Goal: Task Accomplishment & Management: Complete application form

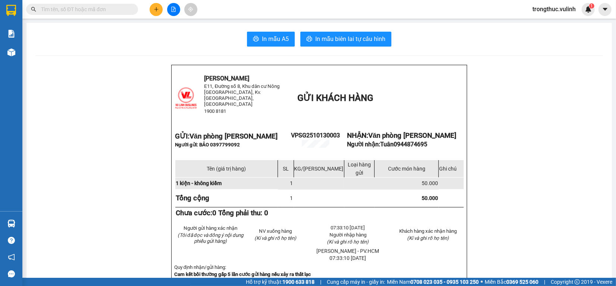
click at [154, 13] on button at bounding box center [156, 9] width 13 height 13
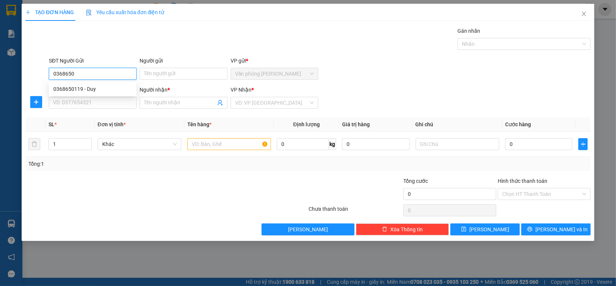
click at [92, 92] on div "0368650119 - Duy" at bounding box center [92, 89] width 79 height 8
type input "0368650119"
type input "Duy"
type input "0919289117"
type input "[PERSON_NAME]"
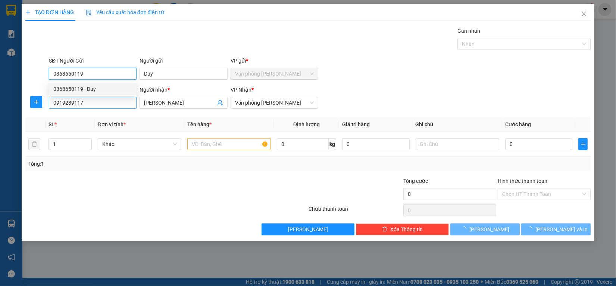
type input "40.000"
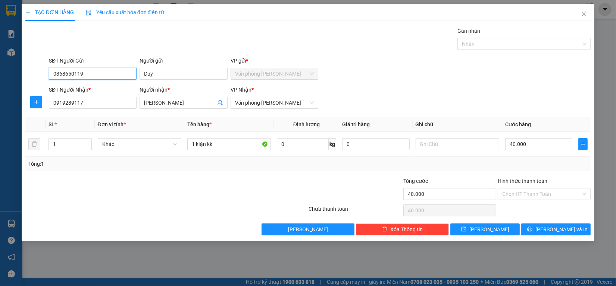
type input "0368650119"
drag, startPoint x: 0, startPoint y: 114, endPoint x: 0, endPoint y: 122, distance: 7.5
click at [0, 121] on div "TẠO ĐƠN HÀNG Yêu cầu xuất hóa đơn điện tử Transit Pickup Surcharge Ids Transit …" at bounding box center [308, 143] width 616 height 286
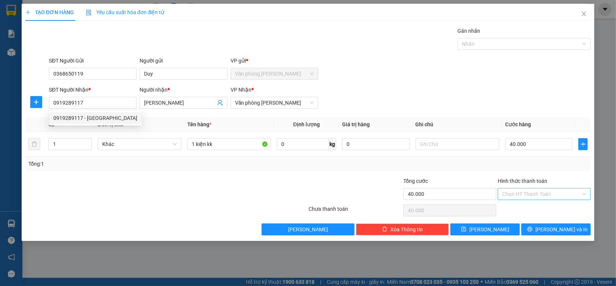
click at [549, 195] on input "Hình thức thanh toán" at bounding box center [541, 194] width 79 height 11
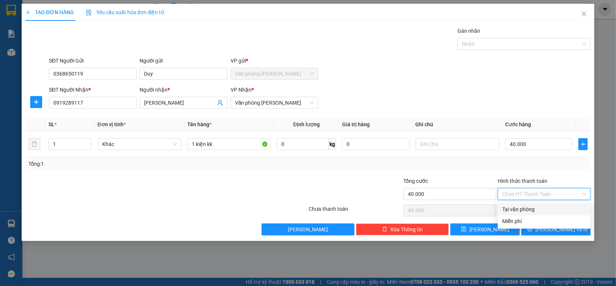
click at [531, 211] on div "Tại văn phòng" at bounding box center [544, 209] width 84 height 8
type input "0"
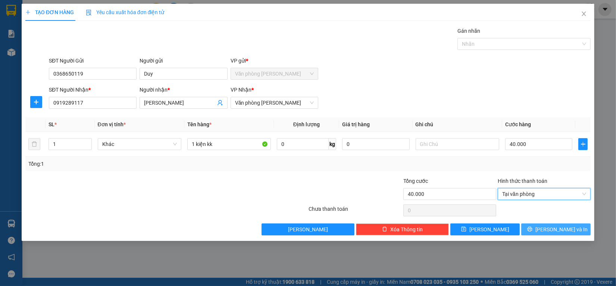
click at [534, 225] on button "[PERSON_NAME] và In" at bounding box center [555, 230] width 69 height 12
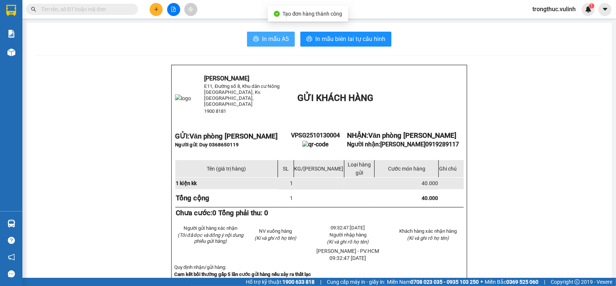
click at [256, 35] on button "In mẫu A5" at bounding box center [271, 39] width 48 height 15
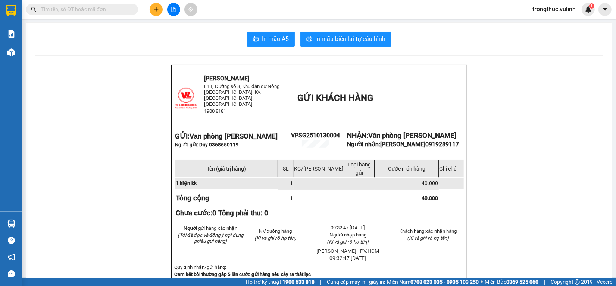
click at [161, 12] on button at bounding box center [156, 9] width 13 height 13
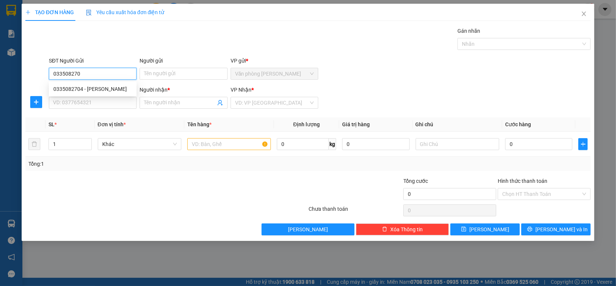
type input "0335082704"
click at [85, 91] on div "0335082704 - [PERSON_NAME]" at bounding box center [92, 89] width 79 height 8
type input "[PERSON_NAME]"
type input "0913372308"
type input "Huỳnh"
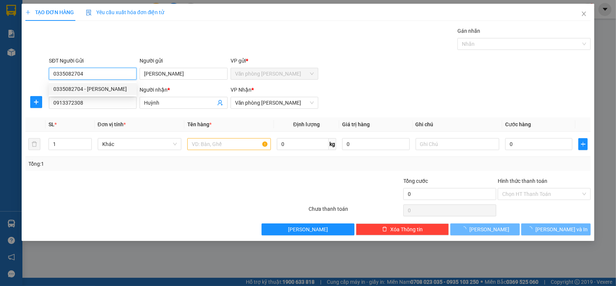
type input "50.000"
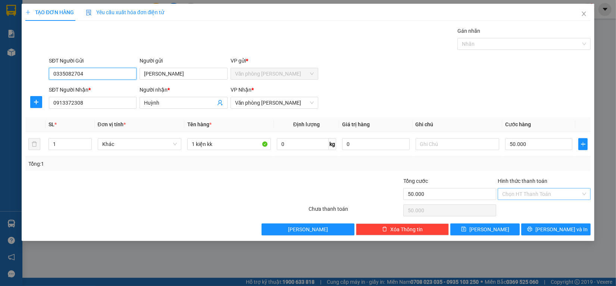
type input "0335082704"
click at [539, 198] on input "Hình thức thanh toán" at bounding box center [541, 194] width 79 height 11
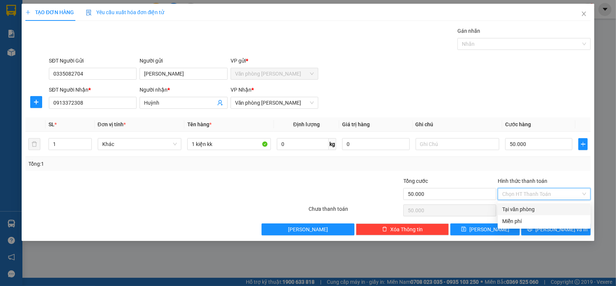
click at [537, 208] on div "Tại văn phòng" at bounding box center [544, 209] width 84 height 8
type input "0"
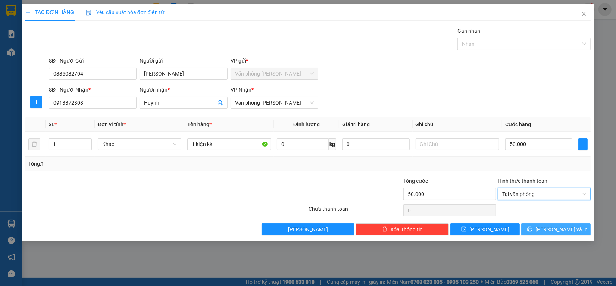
click at [551, 226] on span "[PERSON_NAME] và In" at bounding box center [561, 230] width 52 height 8
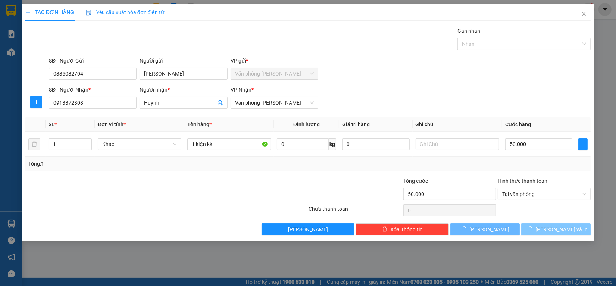
click at [550, 228] on span "[PERSON_NAME] và In" at bounding box center [561, 230] width 52 height 8
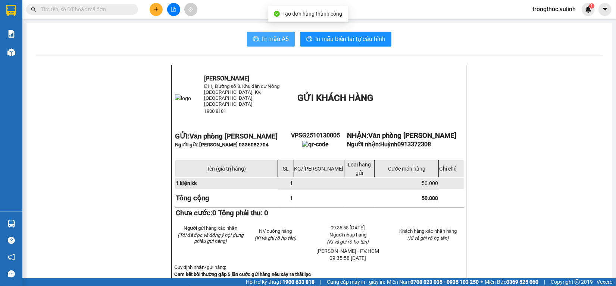
click at [271, 34] on span "In mẫu A5" at bounding box center [275, 38] width 27 height 9
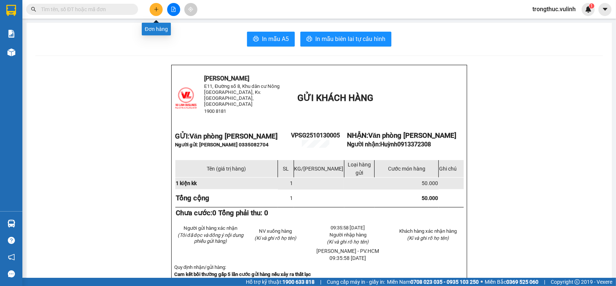
click at [151, 5] on button at bounding box center [156, 9] width 13 height 13
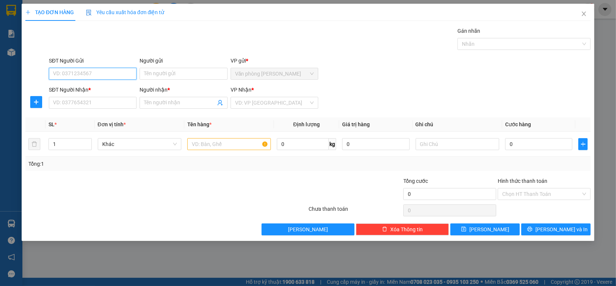
click at [89, 74] on input "SĐT Người Gửi" at bounding box center [93, 74] width 88 height 12
type input "0916687359"
click at [106, 86] on div "0916687359 - Lotus" at bounding box center [92, 89] width 79 height 8
type input "Lotus"
type input "0942771336"
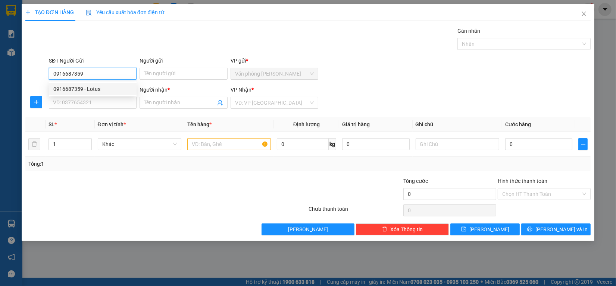
type input "[PERSON_NAME]"
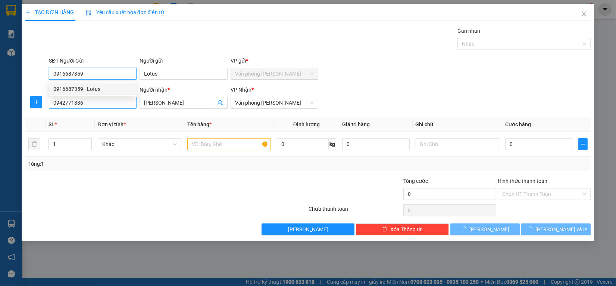
type input "40.000"
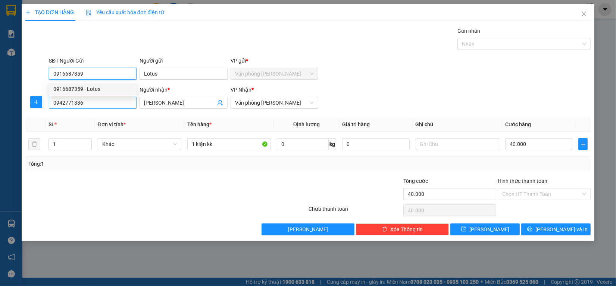
type input "0916687359"
drag, startPoint x: 95, startPoint y: 101, endPoint x: 0, endPoint y: 104, distance: 95.1
click at [0, 104] on div "TẠO ĐƠN HÀNG Yêu cầu xuất hóa đơn điện tử Transit Pickup Surcharge Ids Transit …" at bounding box center [308, 143] width 616 height 286
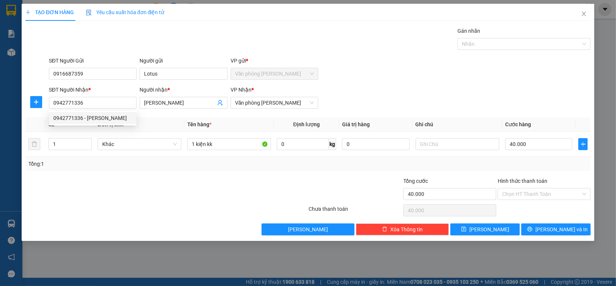
click at [541, 203] on div "Hình thức thanh toán Chọn HT Thanh Toán" at bounding box center [543, 190] width 93 height 26
click at [541, 198] on input "Hình thức thanh toán" at bounding box center [541, 194] width 79 height 11
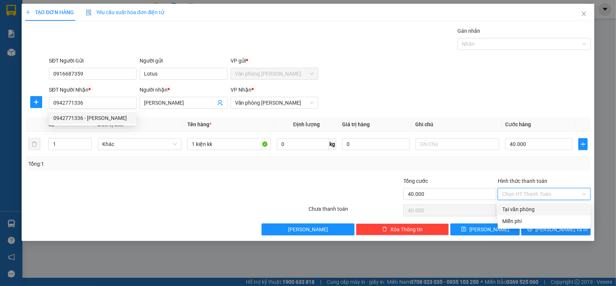
click at [541, 211] on div "Tại văn phòng" at bounding box center [544, 209] width 84 height 8
type input "0"
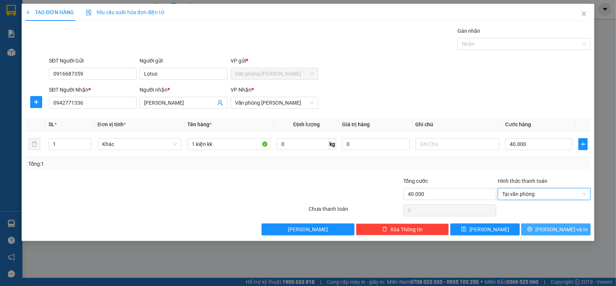
click at [539, 230] on button "[PERSON_NAME] và In" at bounding box center [555, 230] width 69 height 12
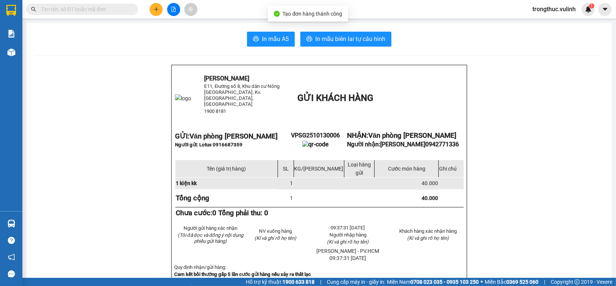
drag, startPoint x: 271, startPoint y: 32, endPoint x: 273, endPoint y: 38, distance: 6.1
click at [271, 34] on button "In mẫu A5" at bounding box center [271, 39] width 48 height 15
